Goal: Information Seeking & Learning: Learn about a topic

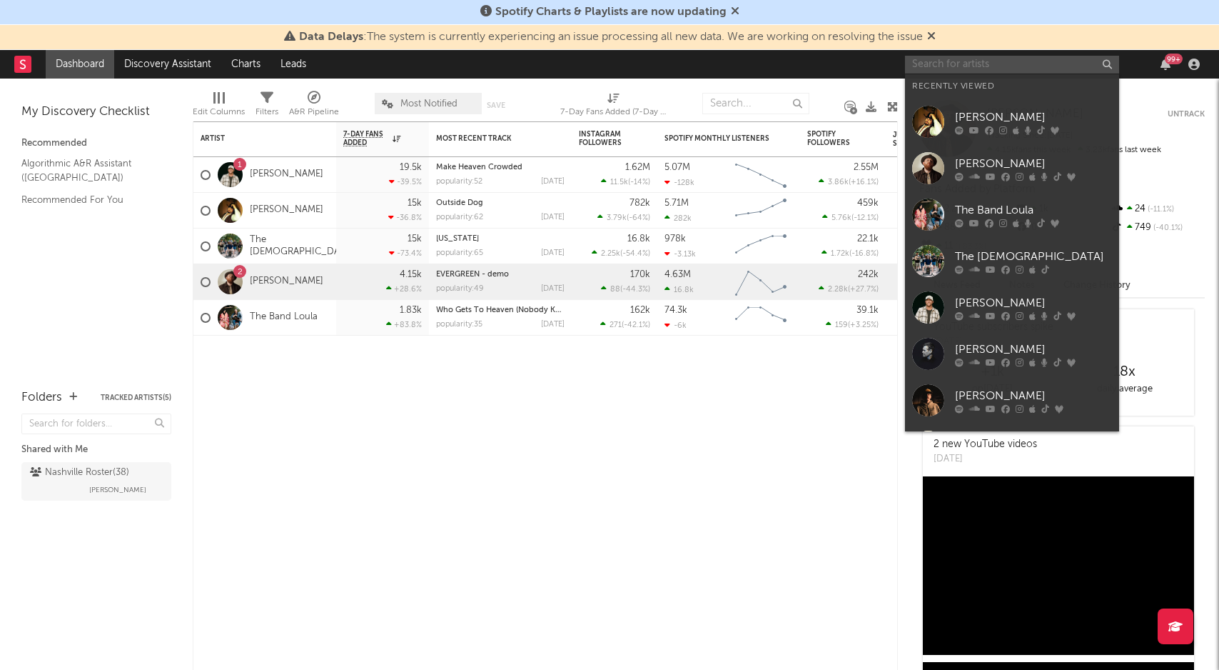
click at [1020, 65] on input "text" at bounding box center [1012, 65] width 214 height 18
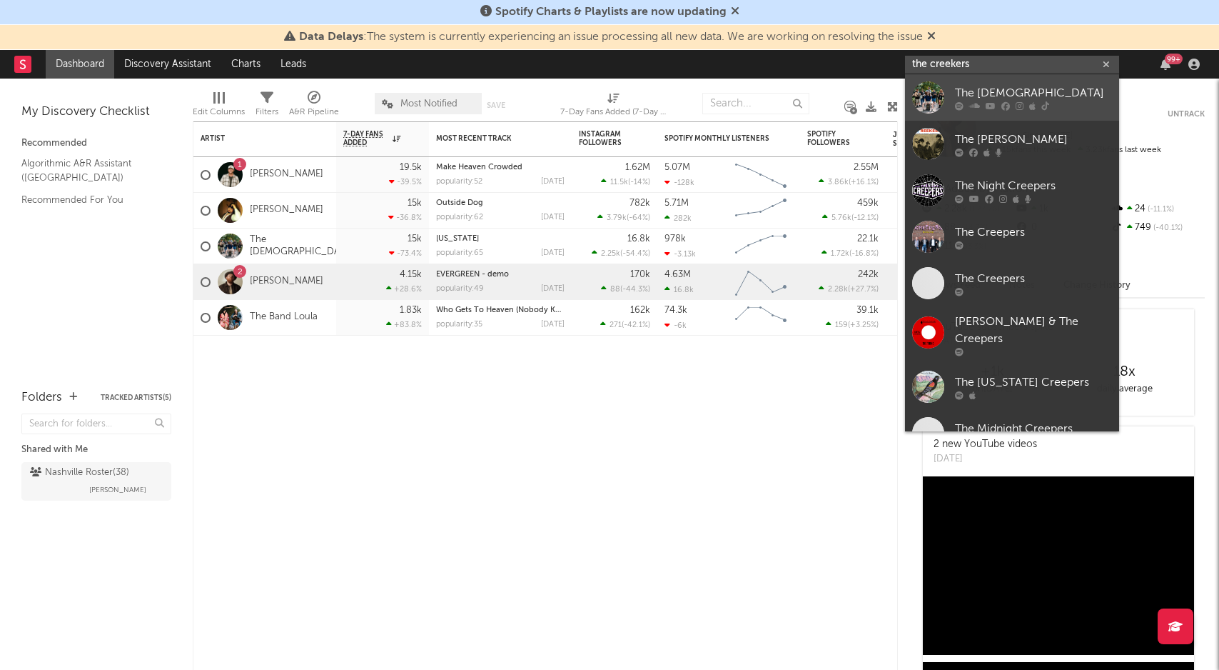
type input "the creekers"
click at [1025, 91] on div "The [DEMOGRAPHIC_DATA]" at bounding box center [1033, 92] width 157 height 17
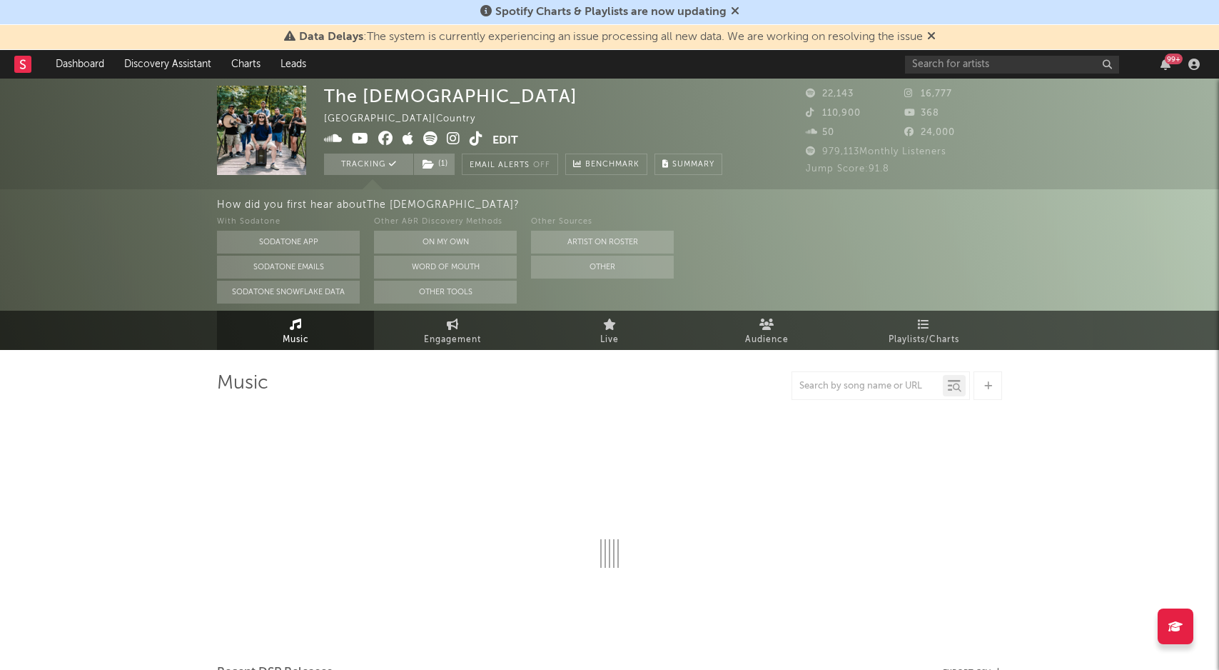
select select "6m"
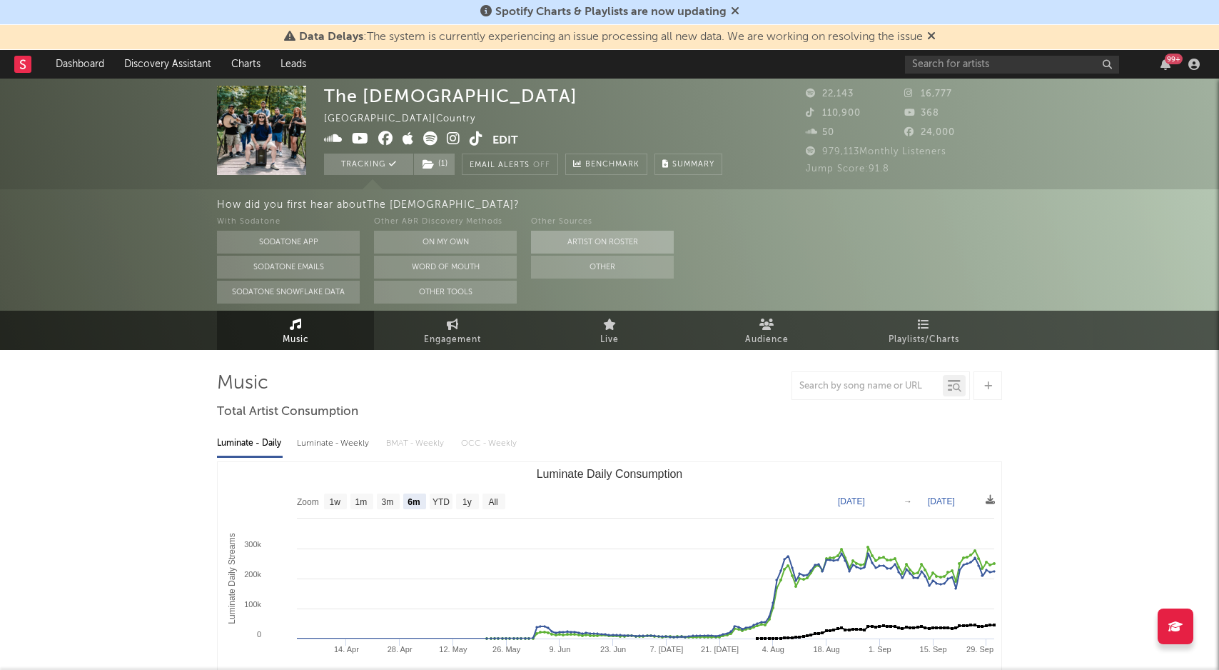
click at [599, 239] on button "Artist on Roster" at bounding box center [602, 242] width 143 height 23
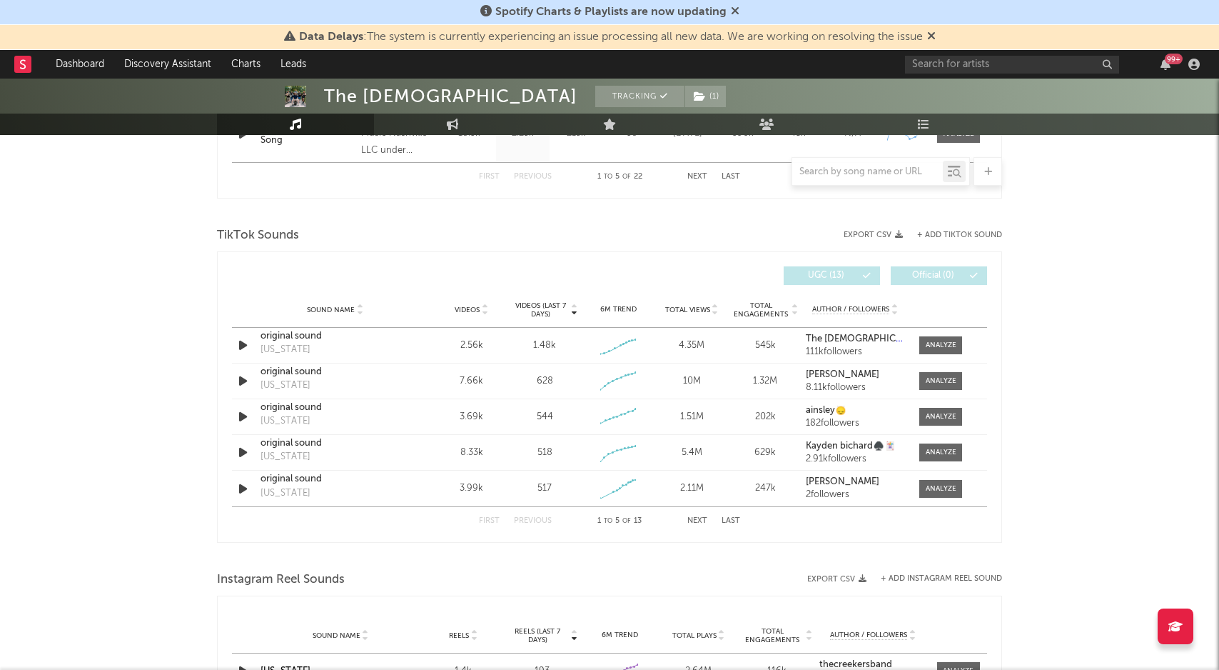
scroll to position [888, 0]
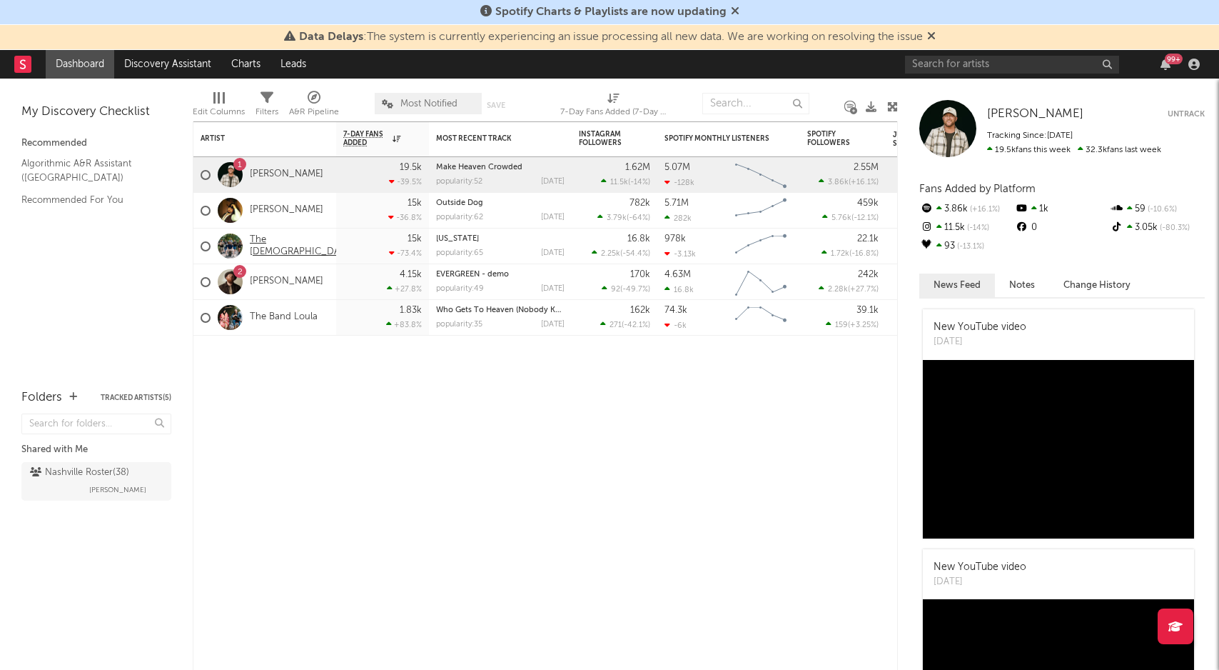
click at [291, 242] on link "The [DEMOGRAPHIC_DATA]" at bounding box center [302, 246] width 104 height 24
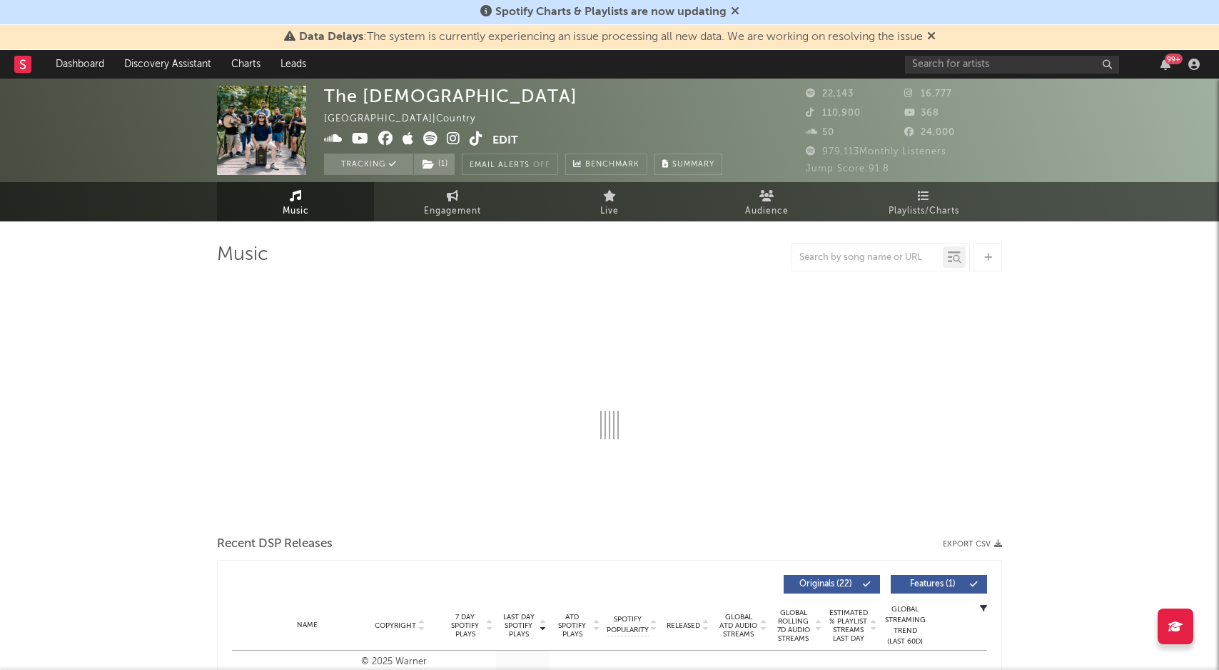
select select "6m"
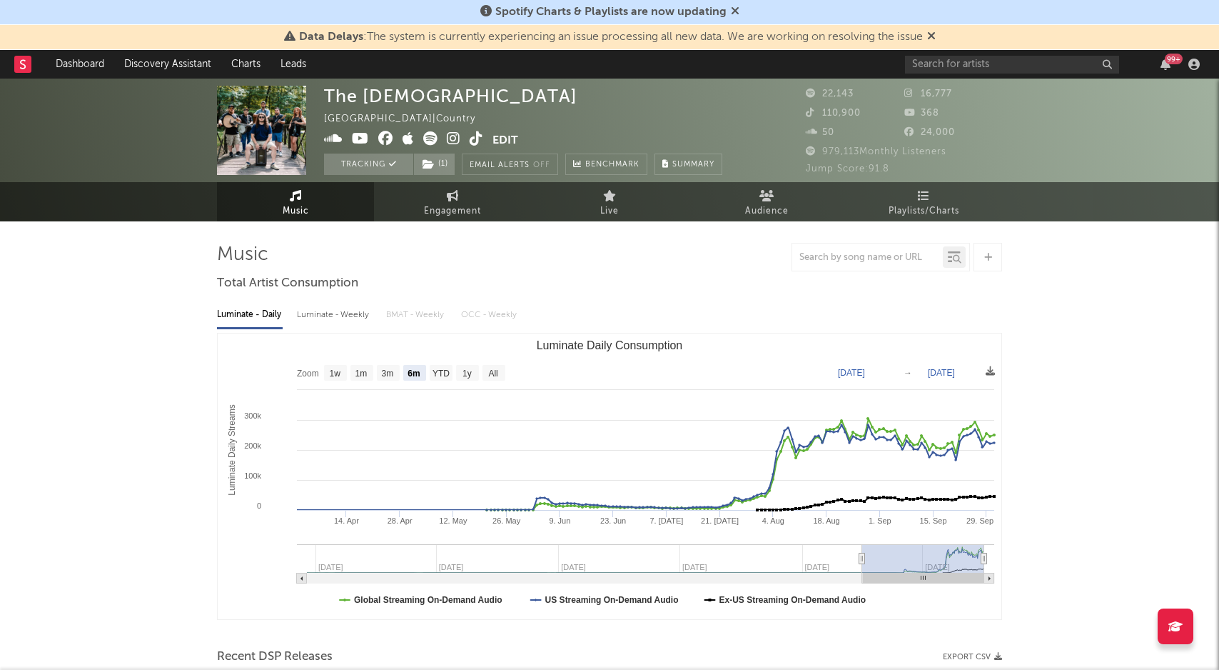
click at [355, 138] on icon at bounding box center [360, 138] width 17 height 14
click at [472, 136] on icon at bounding box center [477, 138] width 14 height 14
